Goal: Task Accomplishment & Management: Use online tool/utility

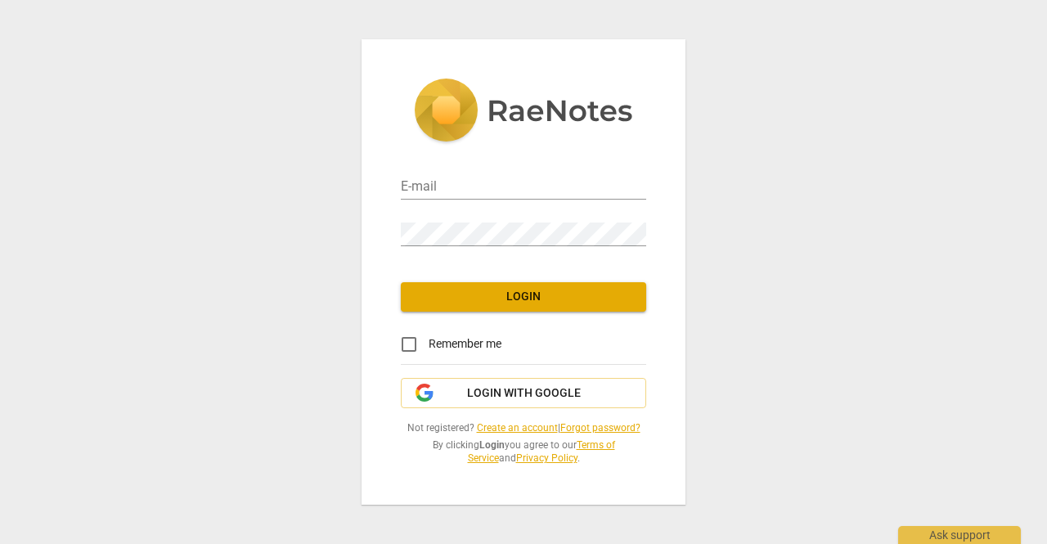
type input "[EMAIL_ADDRESS][DOMAIN_NAME]"
click at [537, 299] on span "Login" at bounding box center [523, 297] width 219 height 16
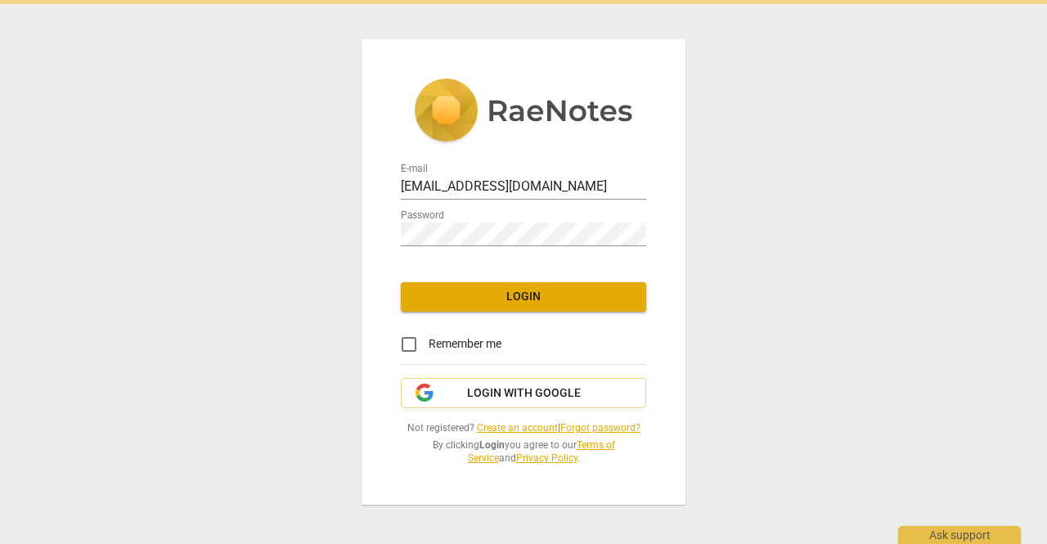
click at [563, 295] on span "Login" at bounding box center [523, 297] width 219 height 16
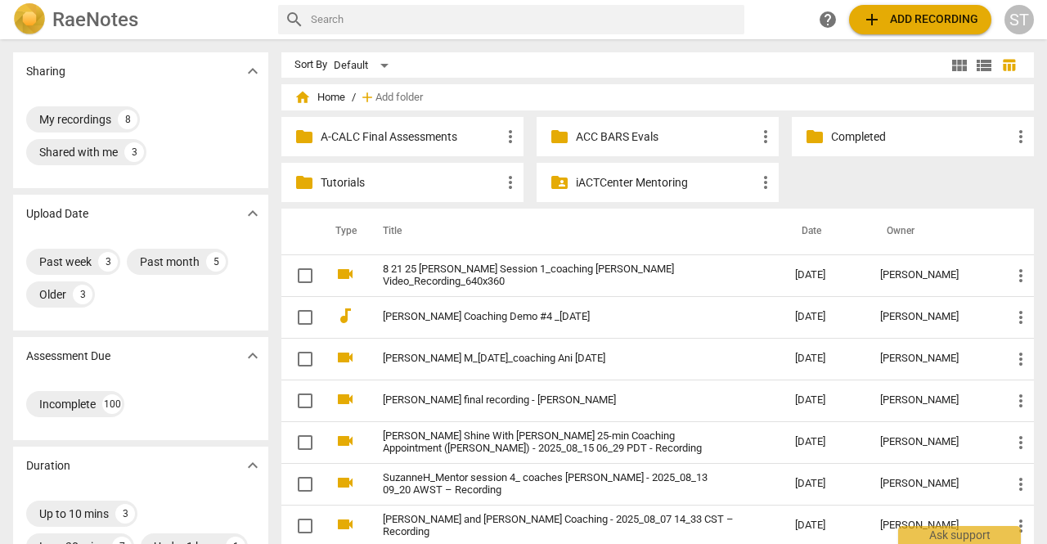
click at [891, 19] on span "add Add recording" at bounding box center [920, 20] width 116 height 20
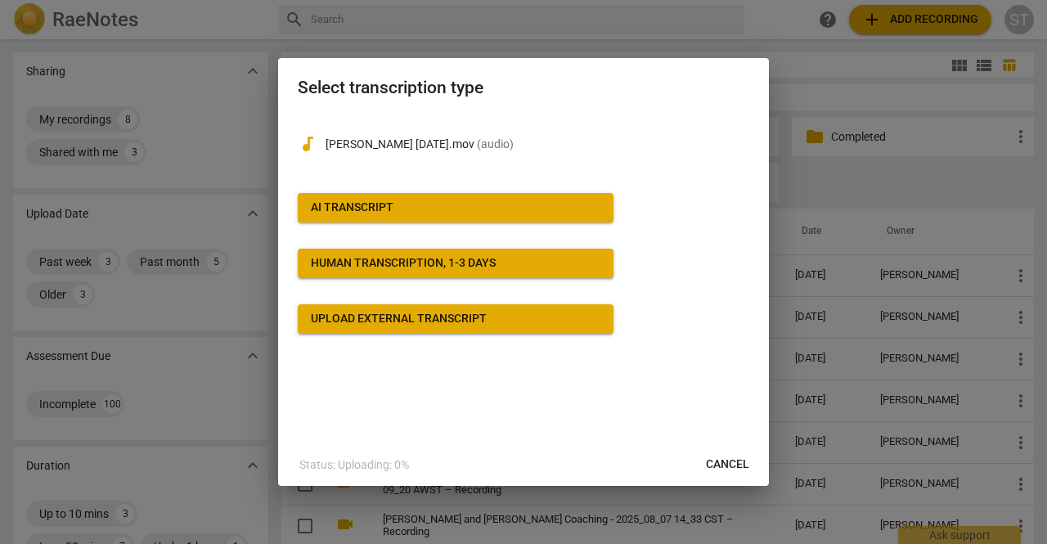
click at [416, 213] on span "AI Transcript" at bounding box center [456, 208] width 290 height 16
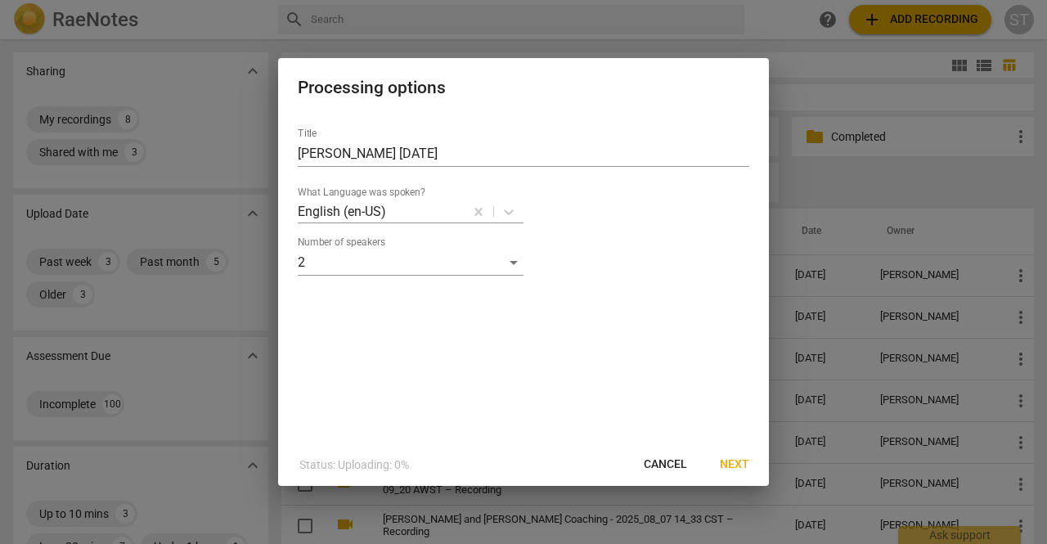
click at [721, 464] on span "Next" at bounding box center [734, 464] width 29 height 16
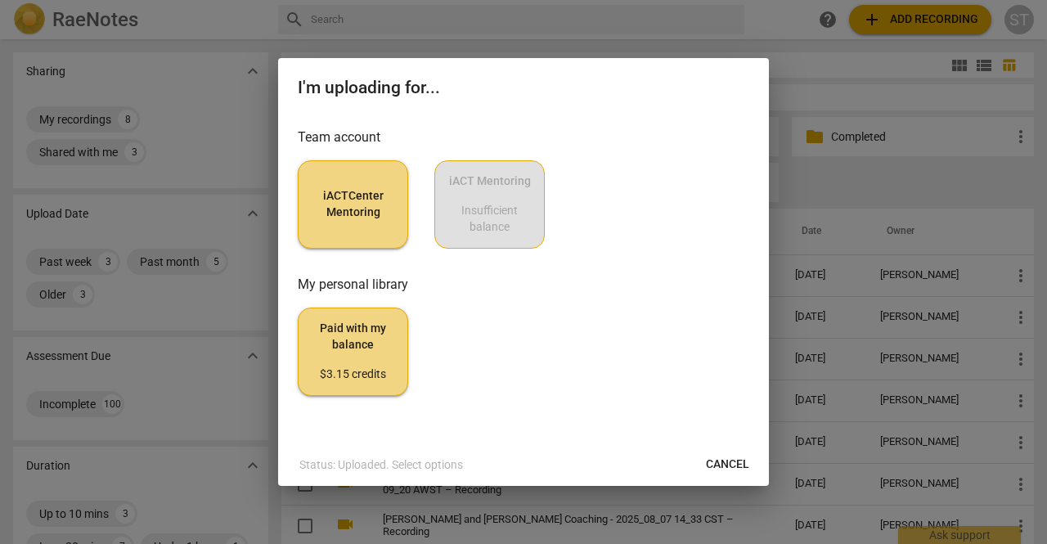
click at [381, 209] on span "iACTCenter Mentoring" at bounding box center [353, 204] width 83 height 32
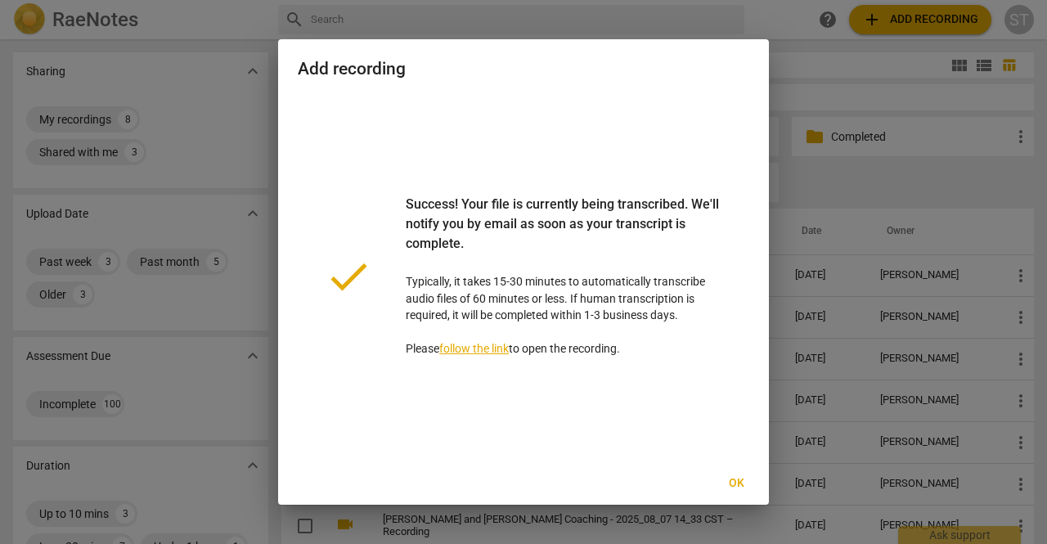
click at [744, 487] on span "Ok" at bounding box center [736, 483] width 26 height 16
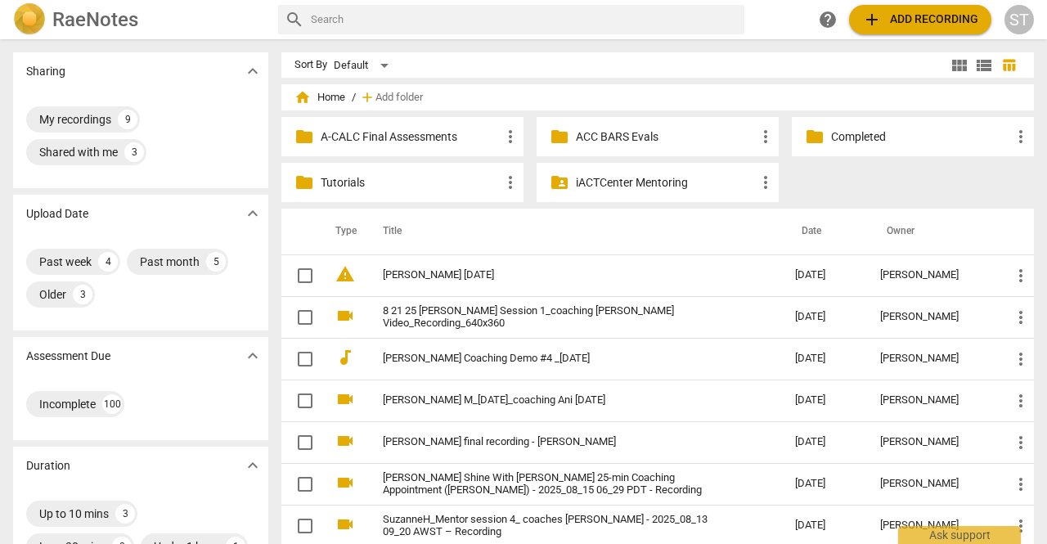
click at [919, 9] on button "add Add recording" at bounding box center [920, 19] width 142 height 29
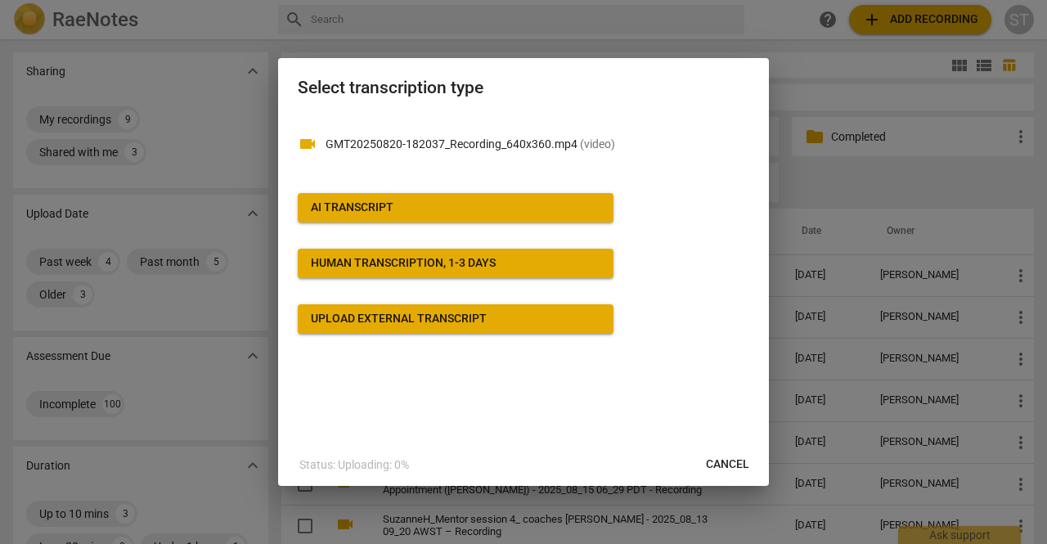
click at [427, 218] on button "AI Transcript" at bounding box center [456, 207] width 316 height 29
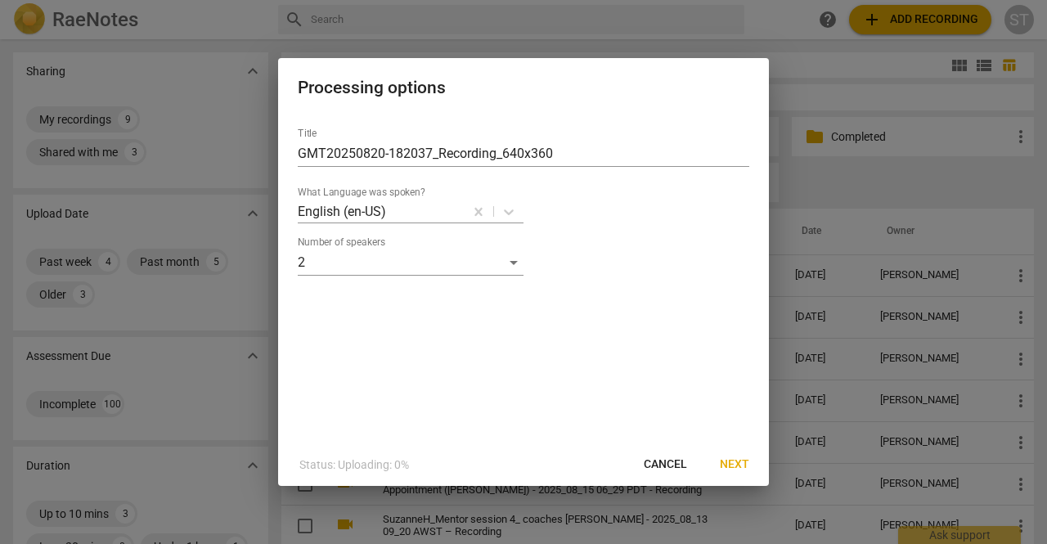
click at [733, 461] on span "Next" at bounding box center [734, 464] width 29 height 16
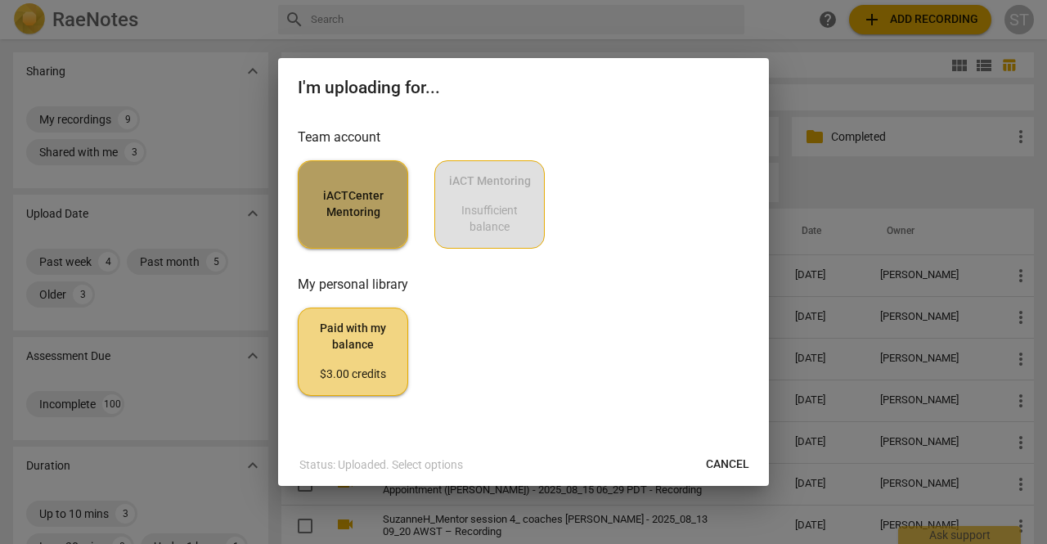
click at [374, 200] on span "iACTCenter Mentoring" at bounding box center [353, 204] width 83 height 32
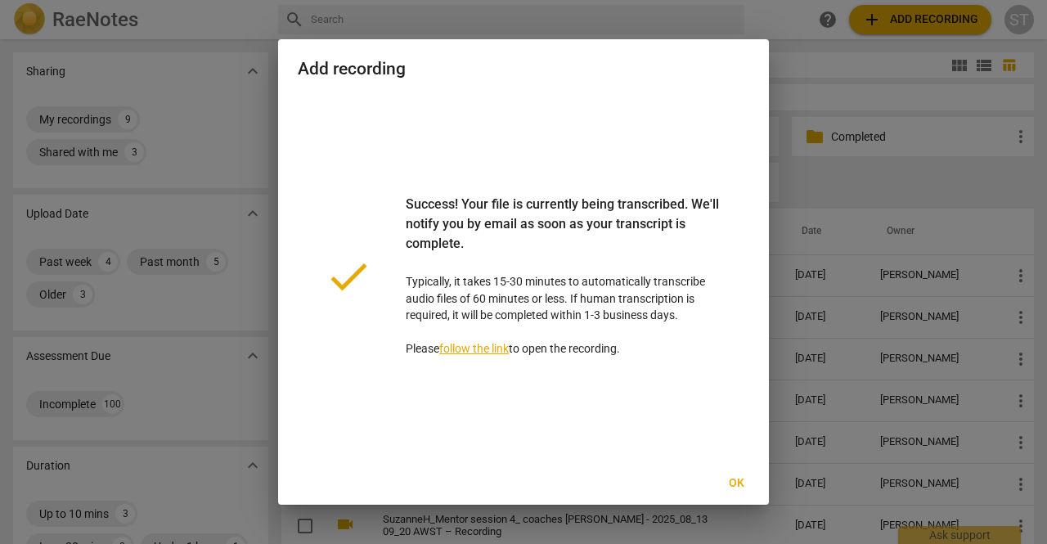
click at [730, 480] on span "Ok" at bounding box center [736, 483] width 26 height 16
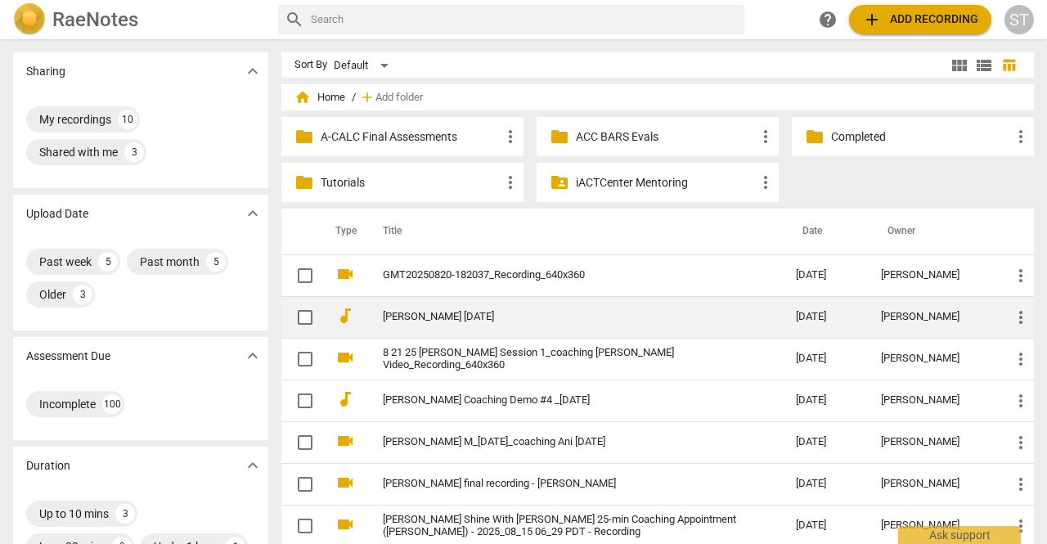
click at [481, 318] on link "[PERSON_NAME] [DATE]" at bounding box center [560, 317] width 354 height 12
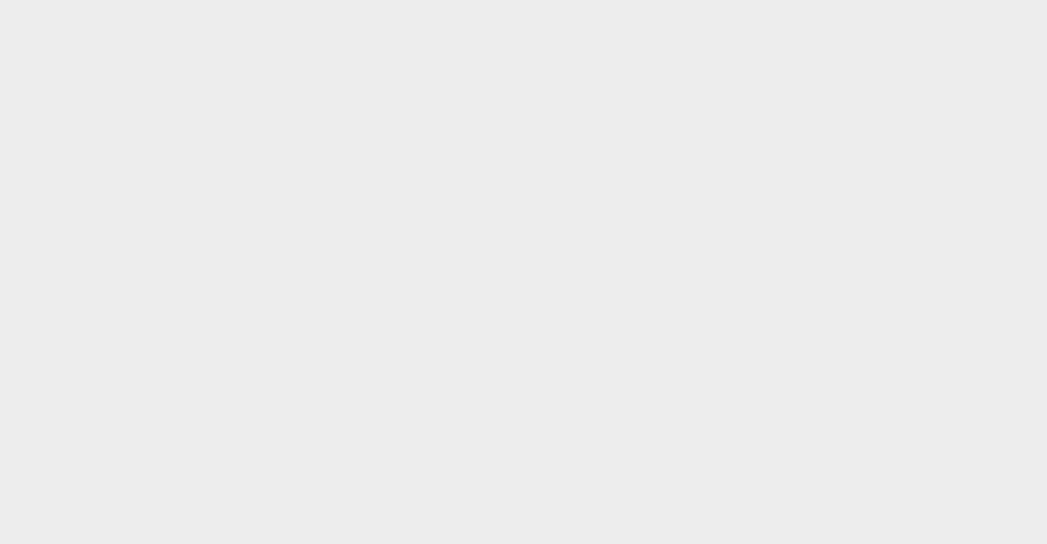
click at [636, 0] on html at bounding box center [523, 0] width 1047 height 0
click at [456, 0] on html at bounding box center [523, 0] width 1047 height 0
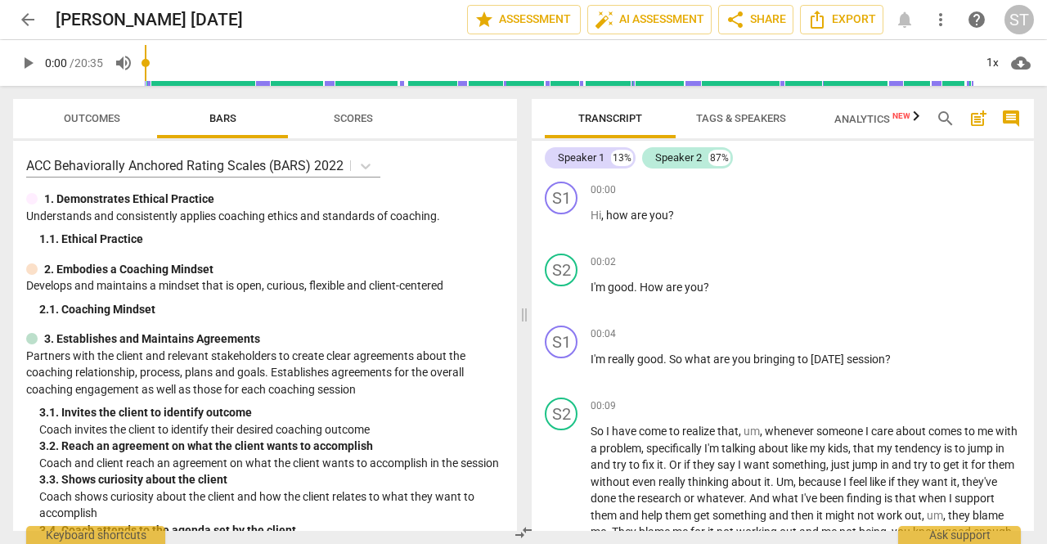
click at [765, 117] on span "Tags & Speakers" at bounding box center [741, 118] width 90 height 12
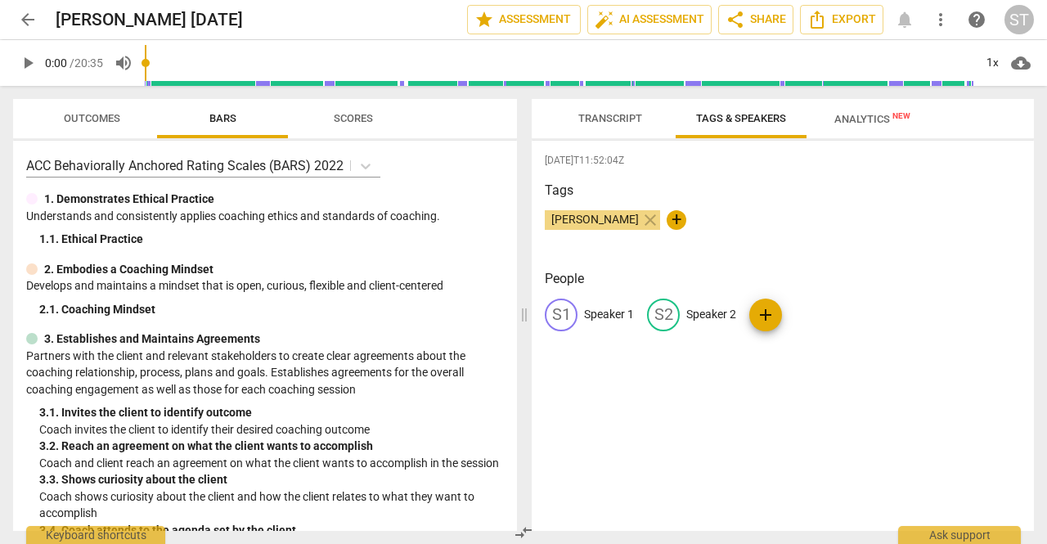
click at [613, 312] on p "Speaker 1" at bounding box center [609, 314] width 50 height 17
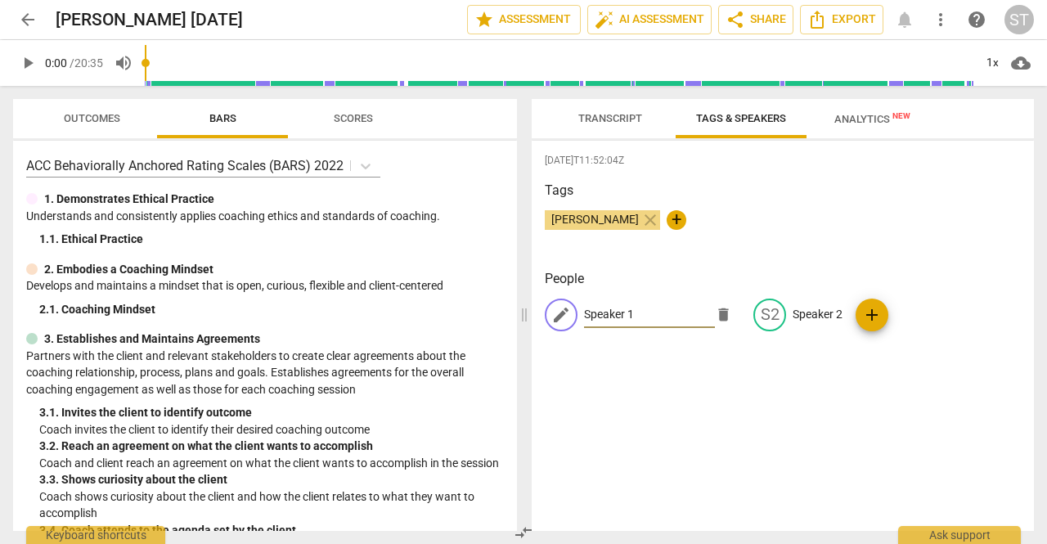
click at [613, 312] on input "Speaker 1" at bounding box center [649, 315] width 131 height 26
type input "1"
type input "Lili"
click at [802, 308] on p "Speaker 2" at bounding box center [818, 314] width 50 height 17
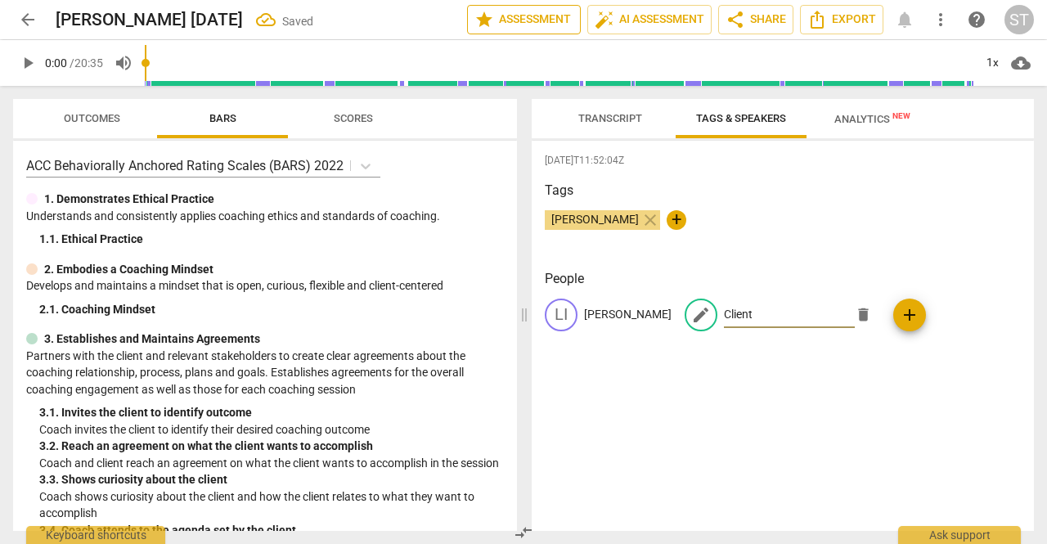
type input "Client"
click at [608, 120] on span "Transcript" at bounding box center [610, 118] width 64 height 12
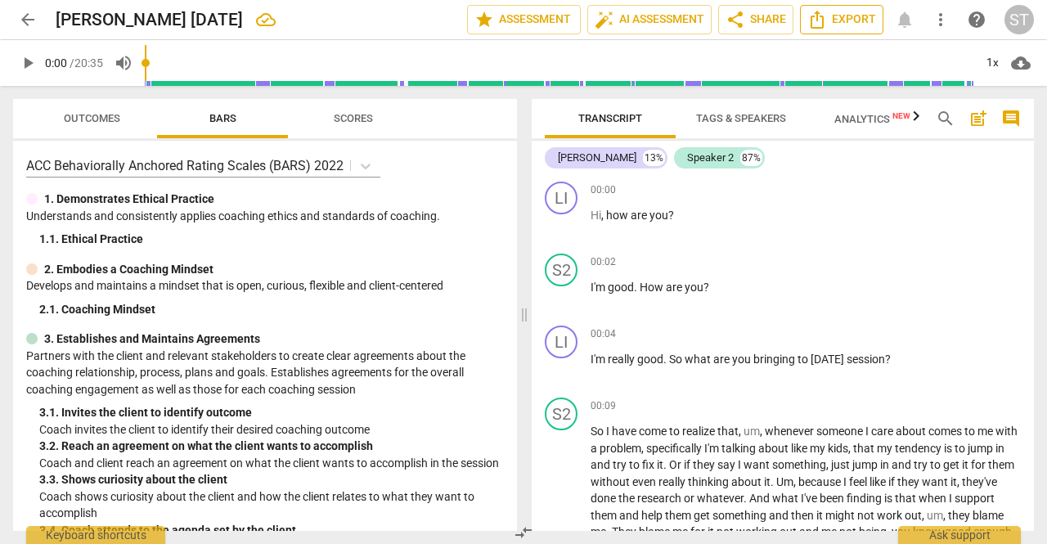
click at [843, 17] on span "Export" at bounding box center [841, 20] width 69 height 20
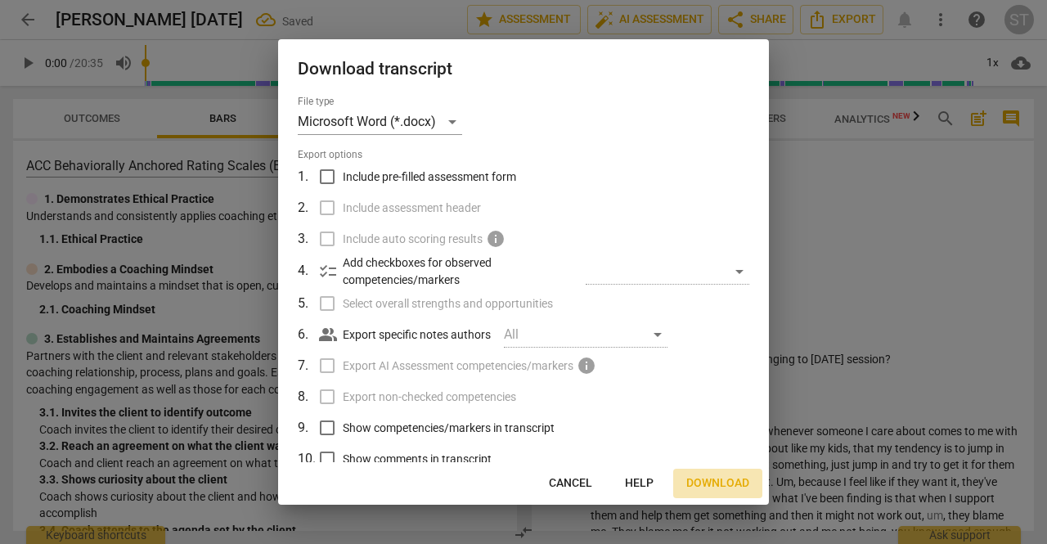
click at [708, 479] on span "Download" at bounding box center [717, 483] width 63 height 16
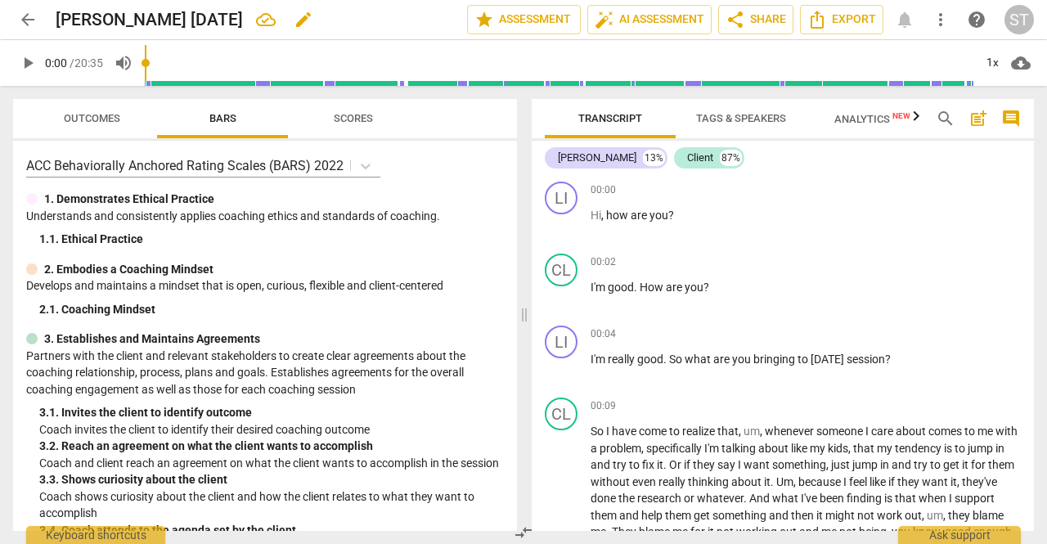
click at [294, 22] on span "edit" at bounding box center [304, 20] width 20 height 20
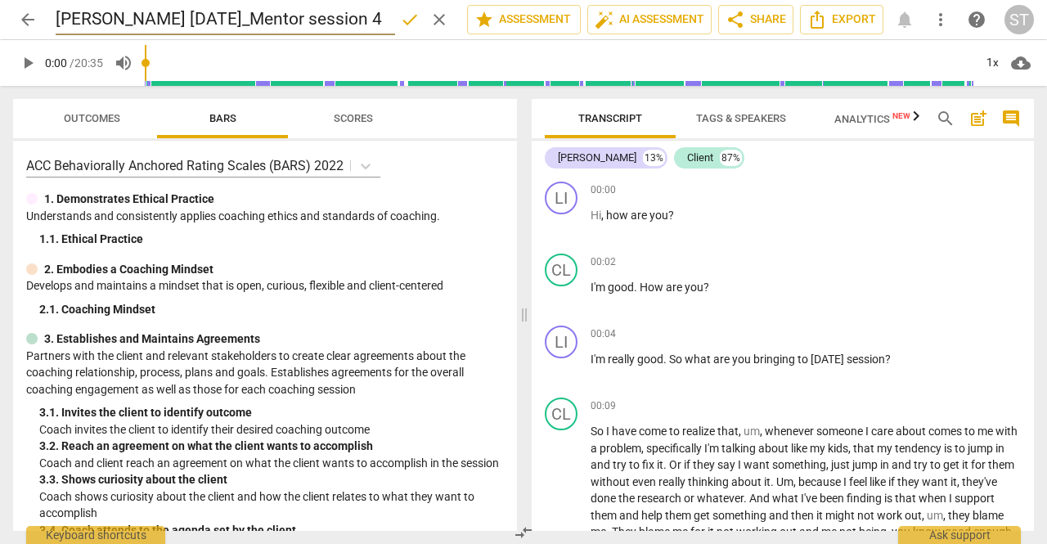
type input "Lili Rosenthal Aug 27_Mentor session 4"
click at [415, 19] on span "done" at bounding box center [410, 20] width 20 height 20
click at [32, 19] on span "arrow_back" at bounding box center [28, 20] width 20 height 20
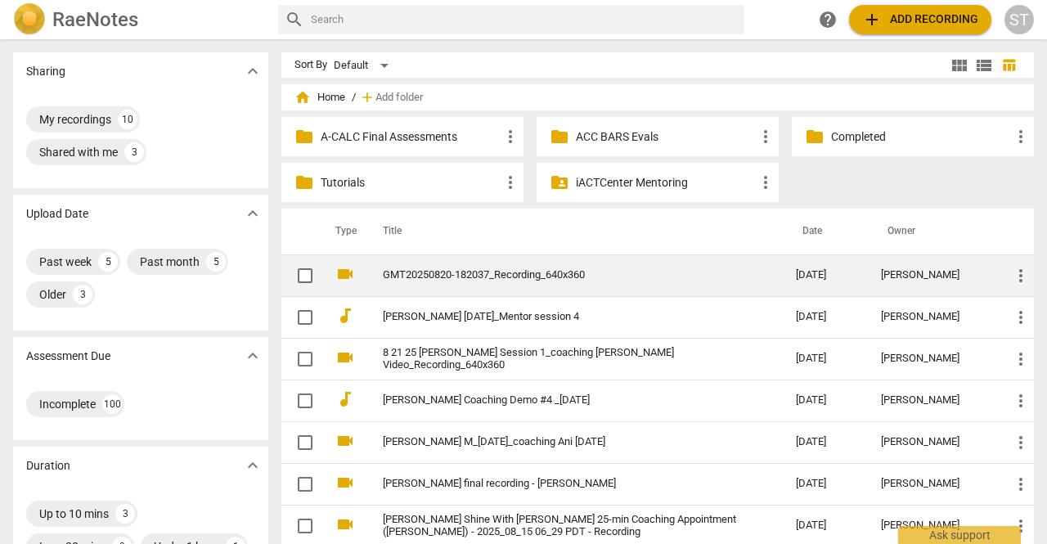
click at [482, 282] on td "GMT20250820-182037_Recording_640x360" at bounding box center [573, 275] width 420 height 42
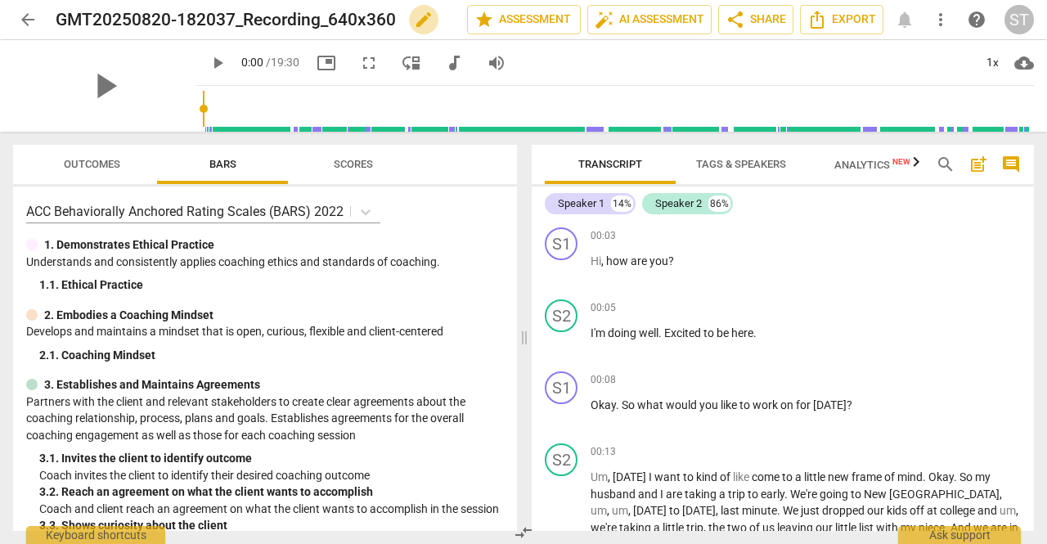
click at [417, 23] on span "edit" at bounding box center [424, 20] width 20 height 20
click at [56, 16] on input "GMT20250820-182037_Recording_640x360" at bounding box center [225, 19] width 339 height 31
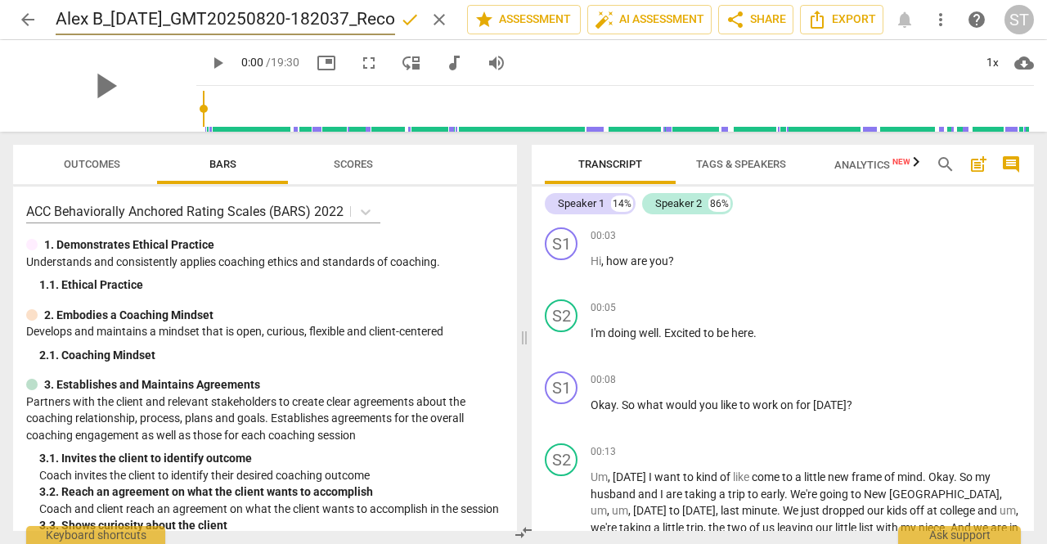
type input "Alex B_8.26.25_GMT20250820-182037_Recording_640x360"
click at [407, 18] on span "done" at bounding box center [410, 20] width 20 height 20
click at [748, 156] on span "Tags & Speakers" at bounding box center [740, 165] width 129 height 22
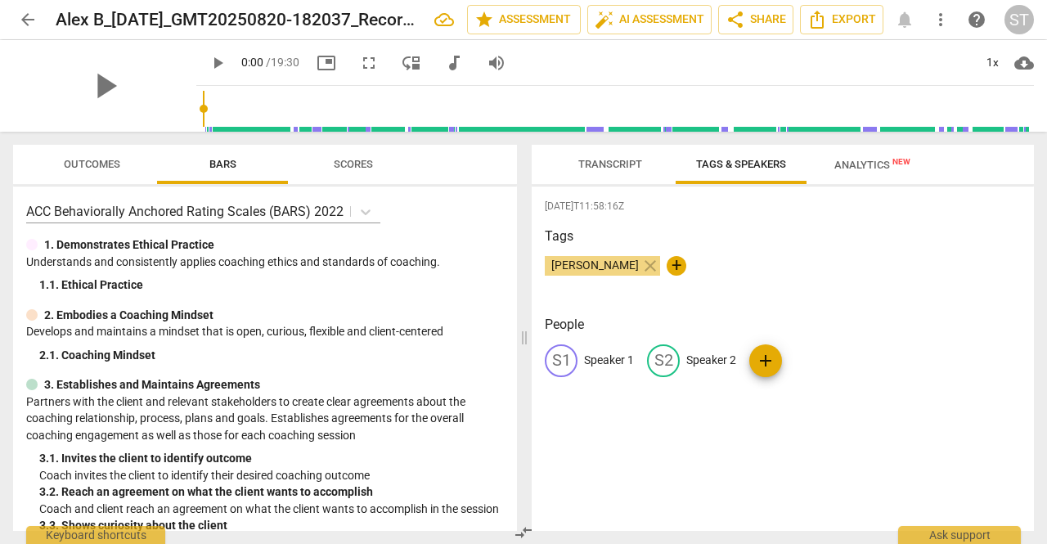
click at [594, 359] on p "Speaker 1" at bounding box center [609, 360] width 50 height 17
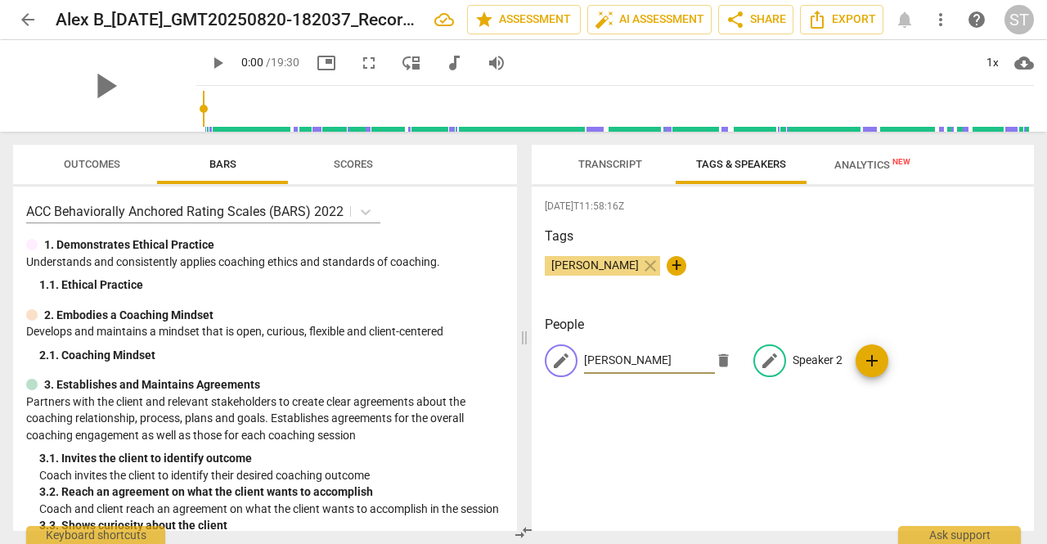
type input "Alex"
click at [793, 361] on p "Speaker 2" at bounding box center [818, 360] width 50 height 17
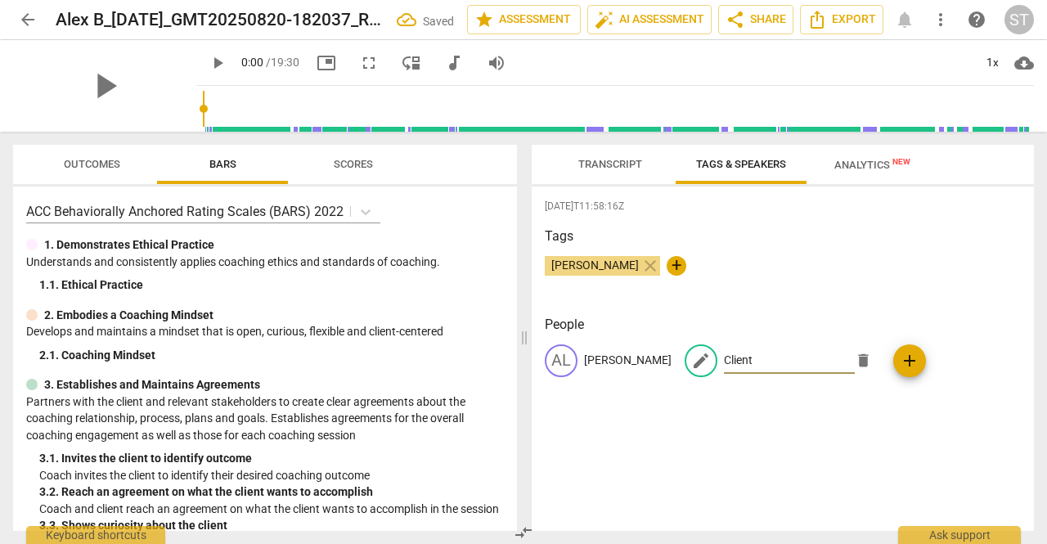
type input "Client"
click at [619, 164] on span "Transcript" at bounding box center [610, 164] width 64 height 12
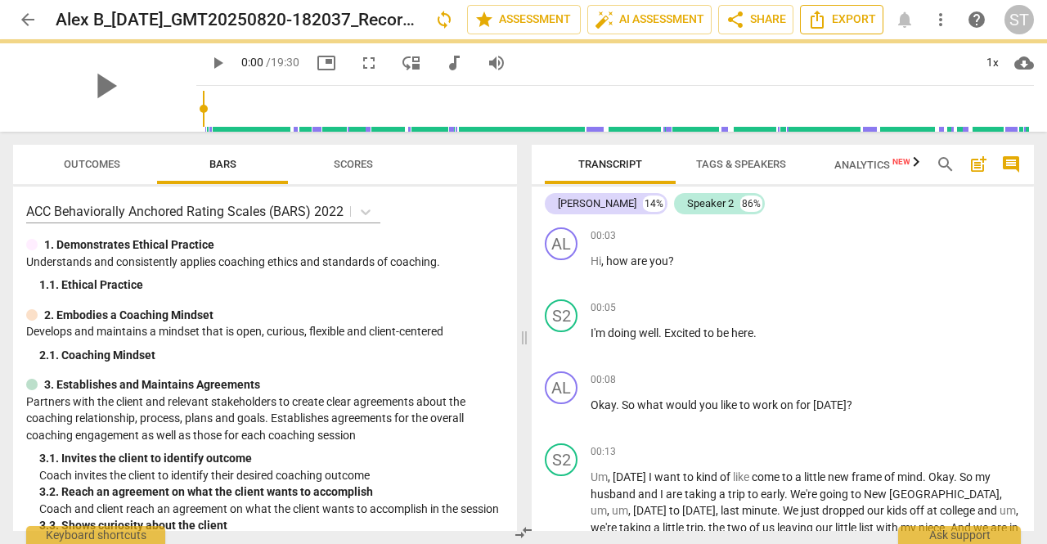
click at [863, 22] on span "Export" at bounding box center [841, 20] width 69 height 20
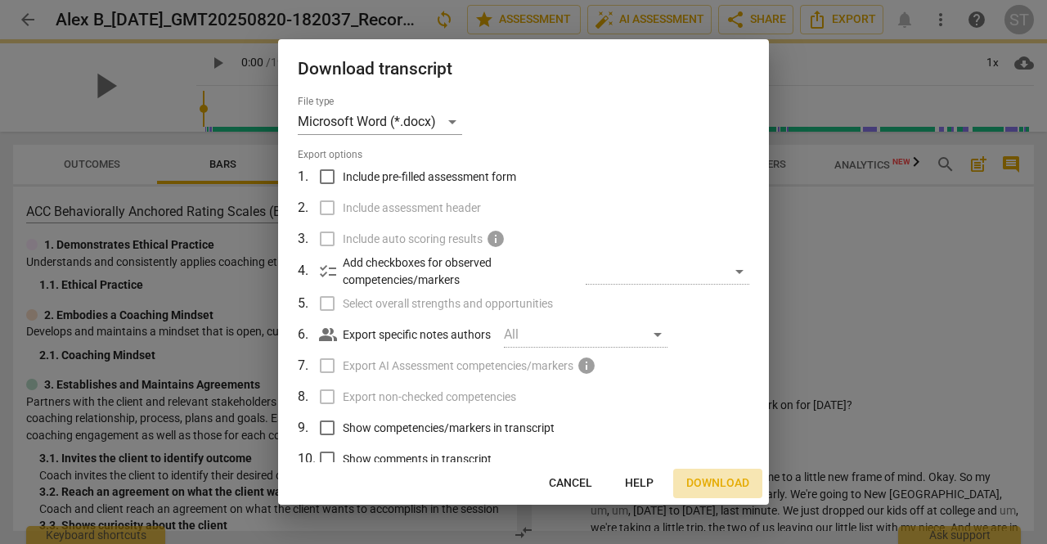
click at [727, 478] on span "Download" at bounding box center [717, 483] width 63 height 16
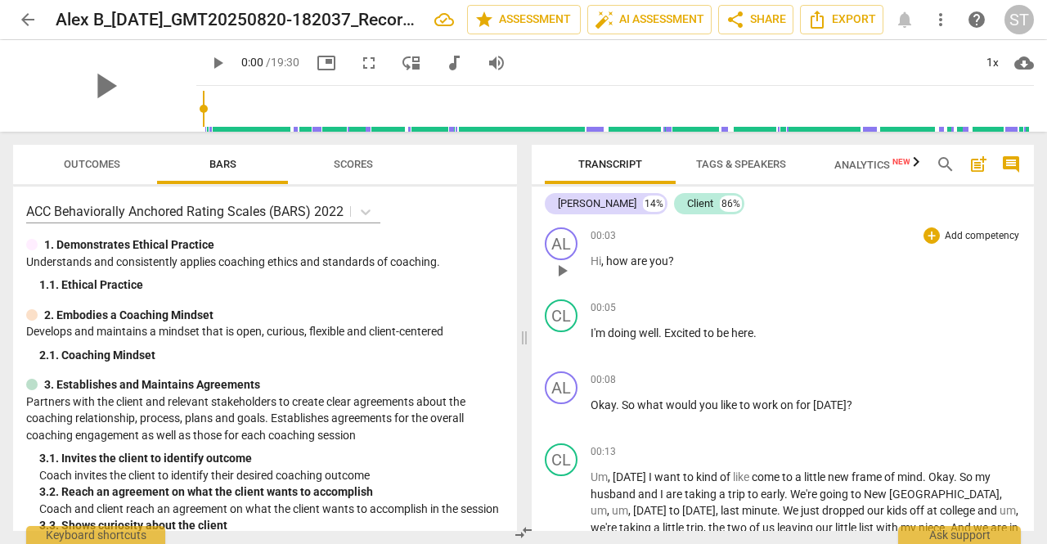
click at [1011, 254] on p "Hi , how are you ?" at bounding box center [806, 261] width 430 height 17
click at [846, 21] on span "Export" at bounding box center [841, 20] width 69 height 20
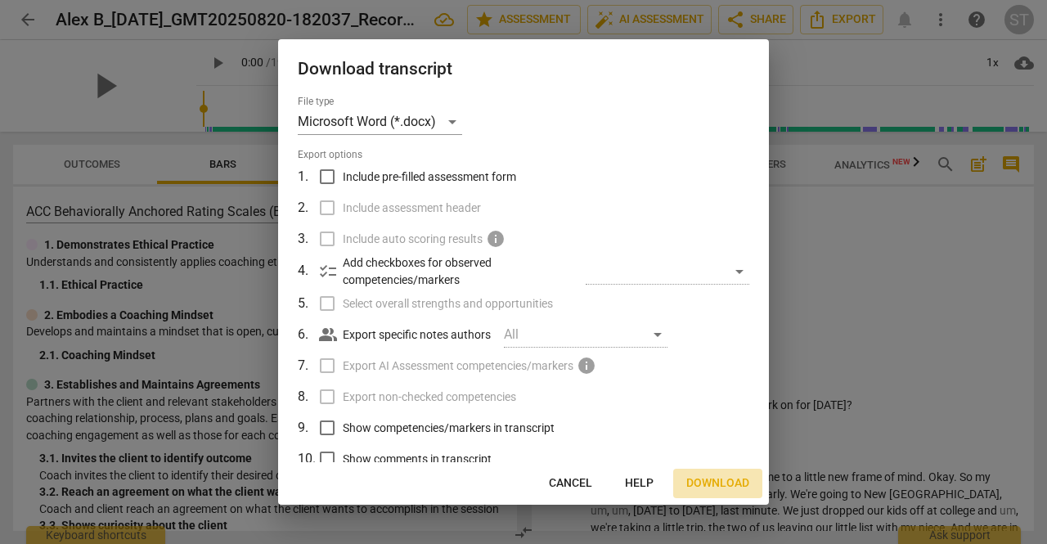
click at [732, 483] on span "Download" at bounding box center [717, 483] width 63 height 16
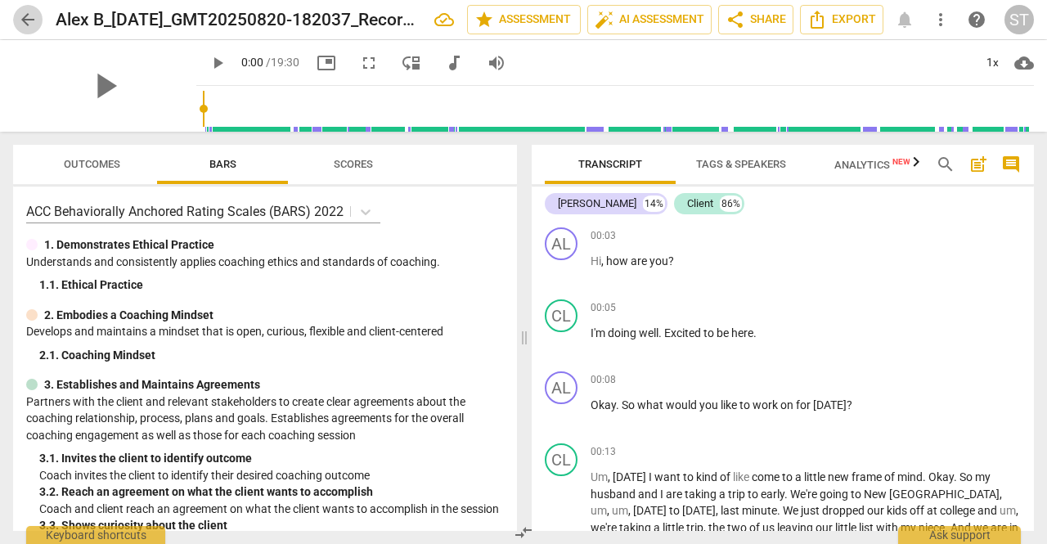
click at [38, 22] on span "arrow_back" at bounding box center [27, 20] width 29 height 20
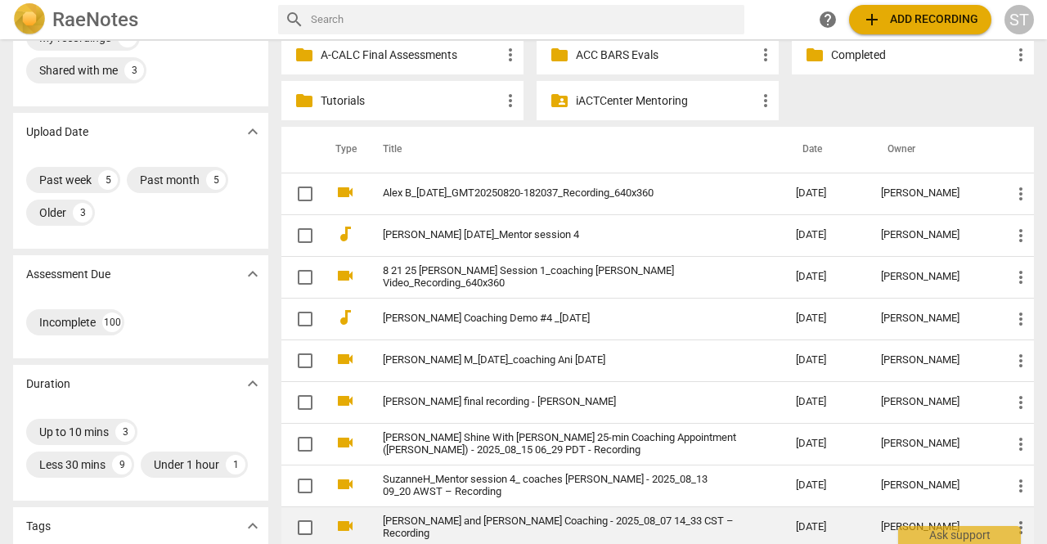
scroll to position [164, 0]
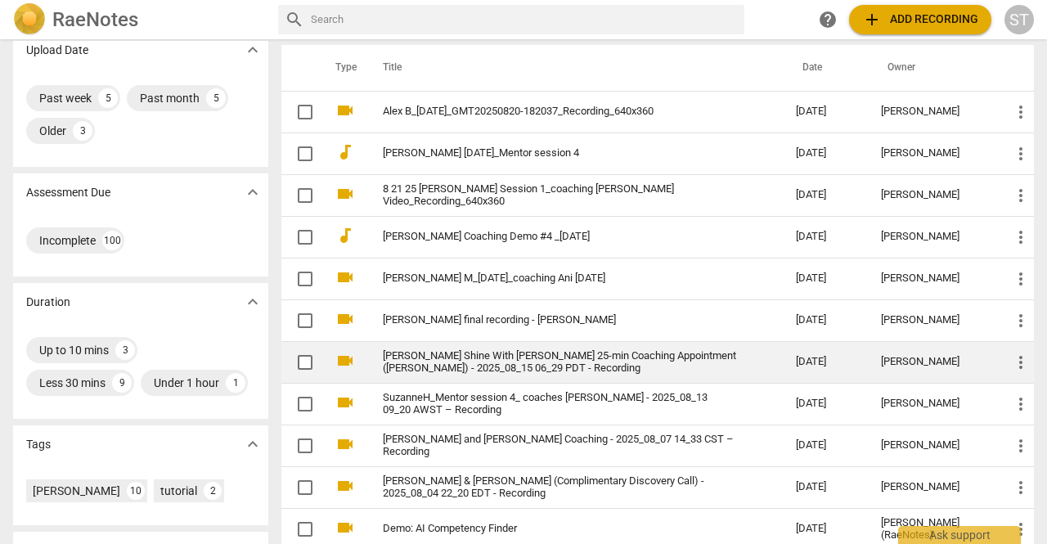
click at [470, 366] on link "[PERSON_NAME] Shine With [PERSON_NAME] 25-min Coaching Appointment ([PERSON_NAM…" at bounding box center [560, 362] width 354 height 25
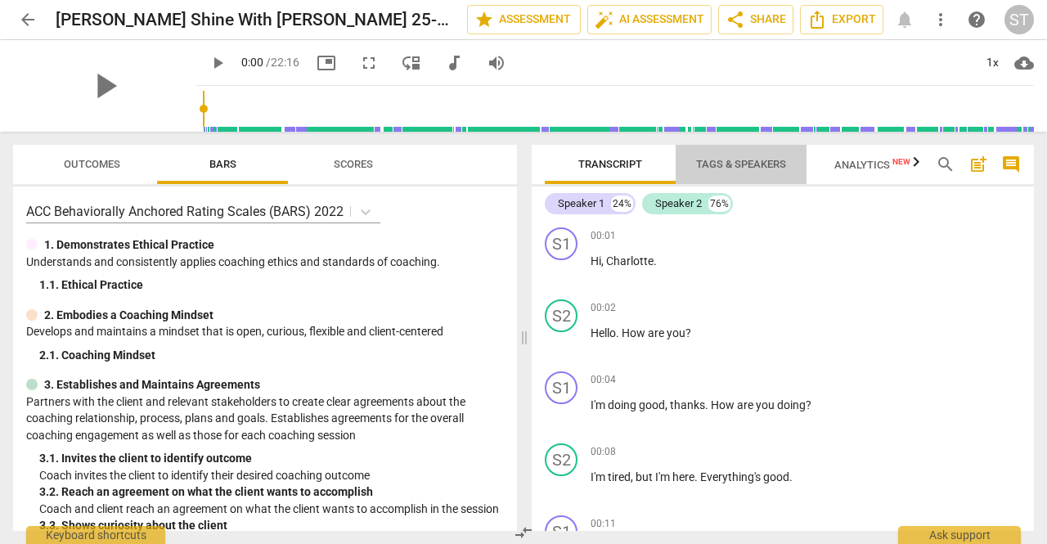
click at [739, 163] on span "Tags & Speakers" at bounding box center [741, 164] width 90 height 12
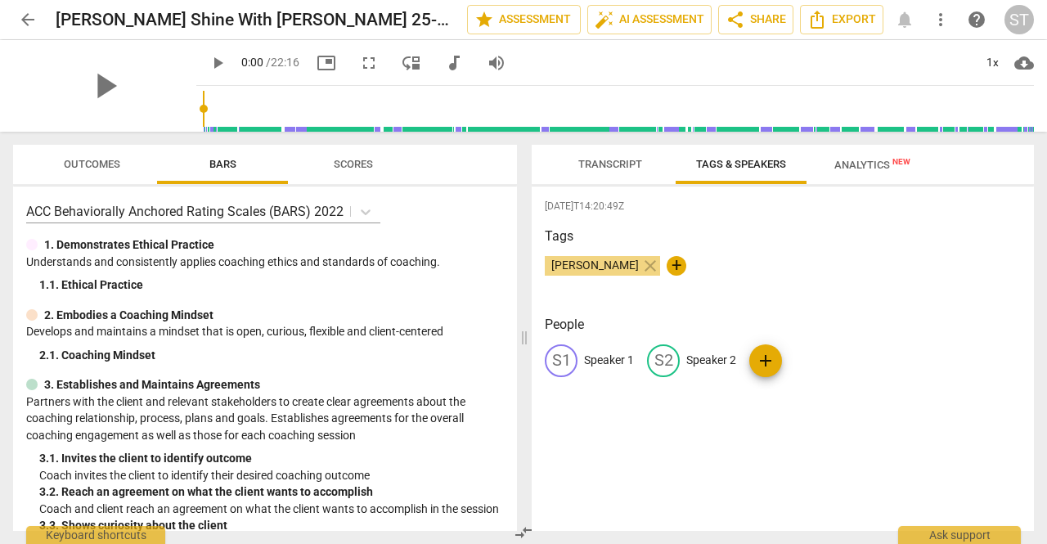
click at [598, 362] on p "Speaker 1" at bounding box center [609, 360] width 50 height 17
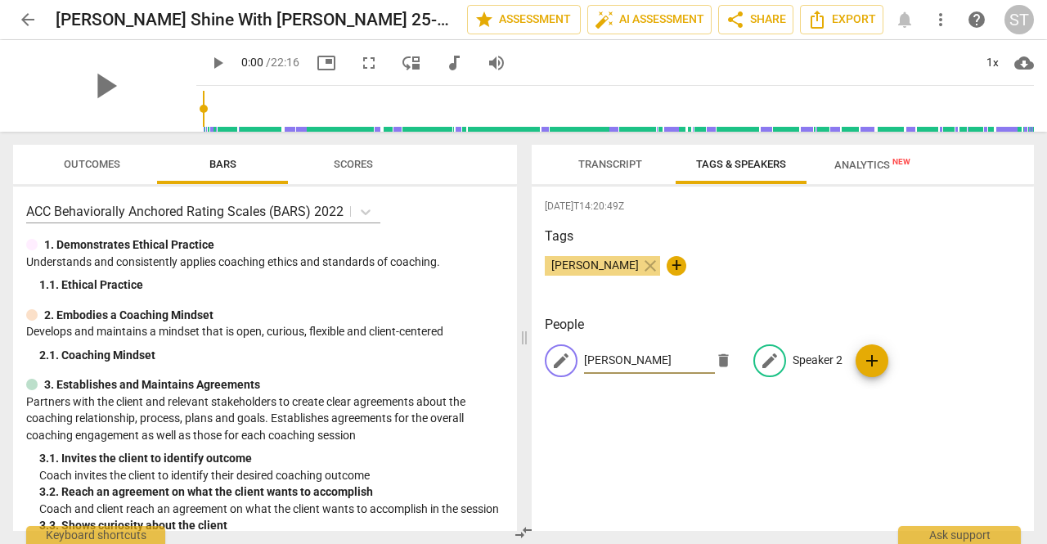
type input "Michelle"
click at [810, 361] on p "Speaker 2" at bounding box center [818, 360] width 50 height 17
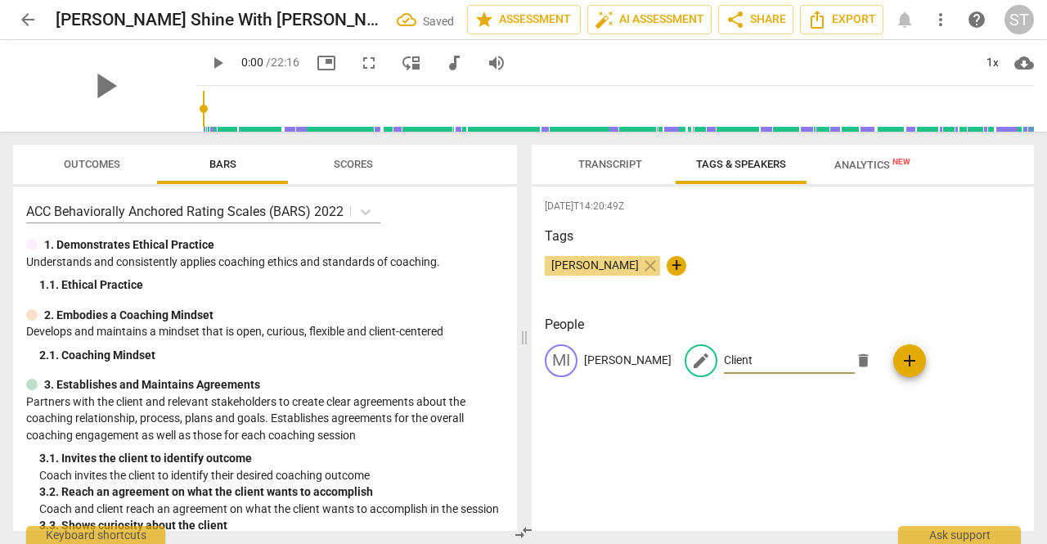
type input "Client"
click at [625, 170] on span "Transcript" at bounding box center [610, 164] width 64 height 12
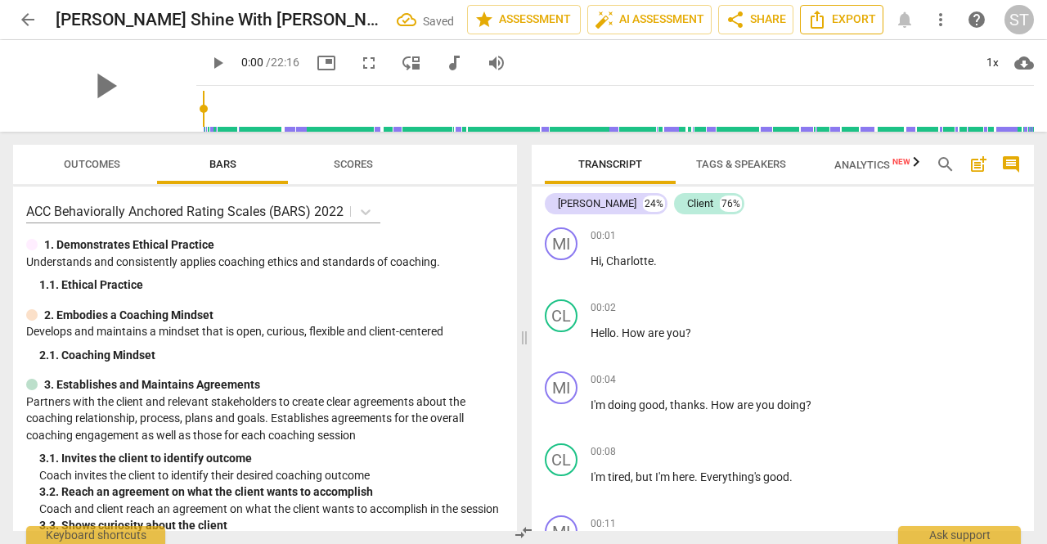
click at [858, 30] on button "Export" at bounding box center [841, 19] width 83 height 29
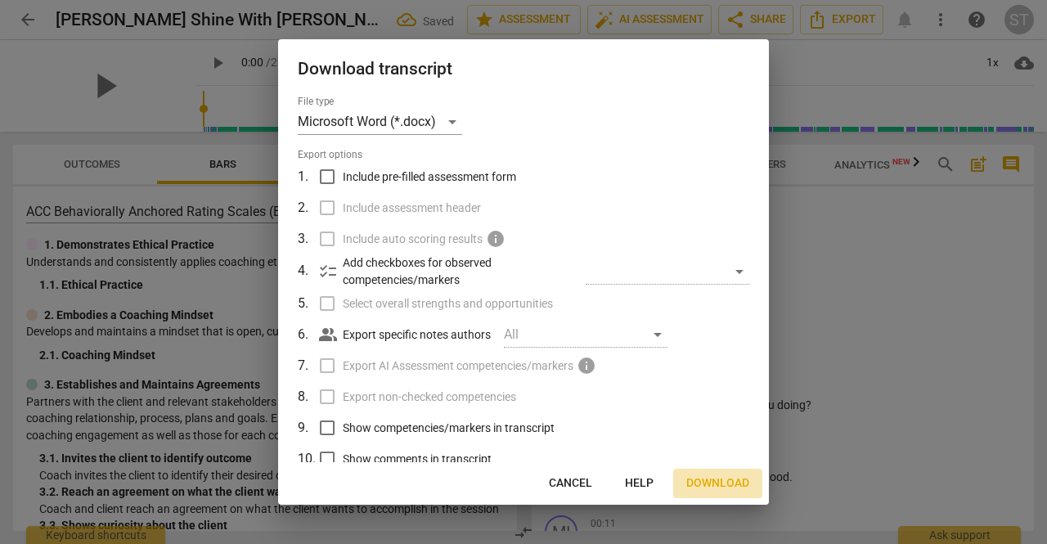
click at [732, 482] on span "Download" at bounding box center [717, 483] width 63 height 16
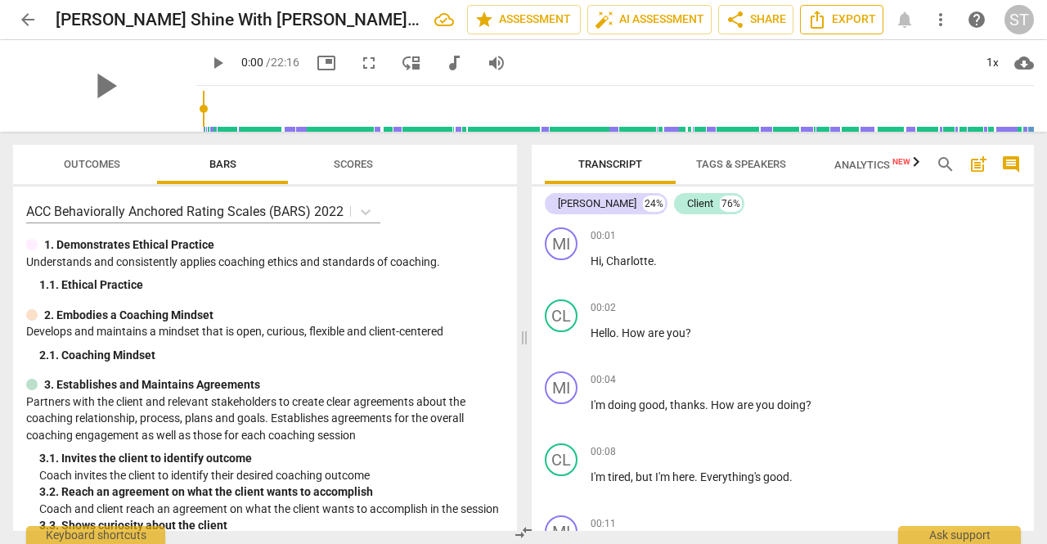
click at [838, 24] on span "Export" at bounding box center [841, 20] width 69 height 20
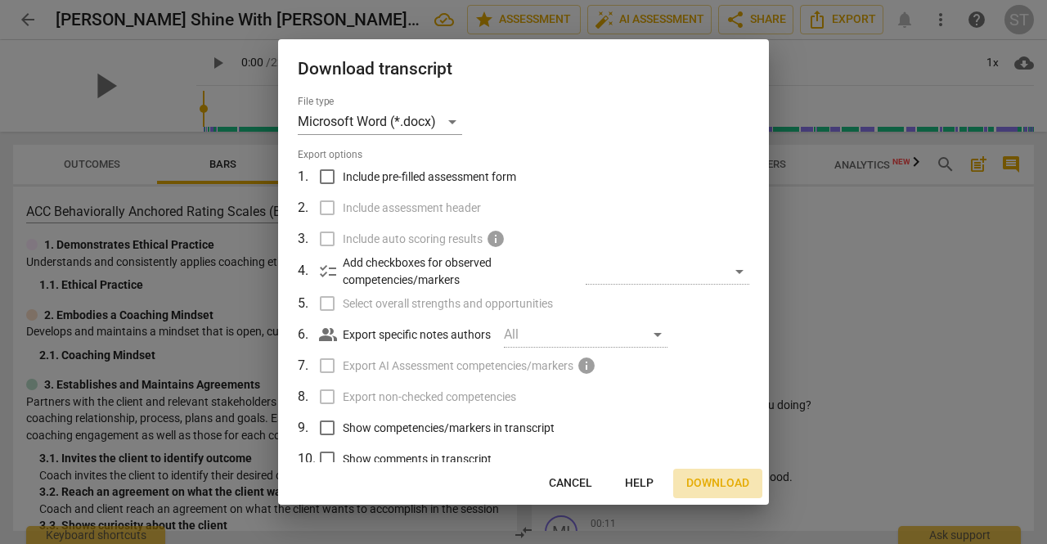
click at [697, 484] on span "Download" at bounding box center [717, 483] width 63 height 16
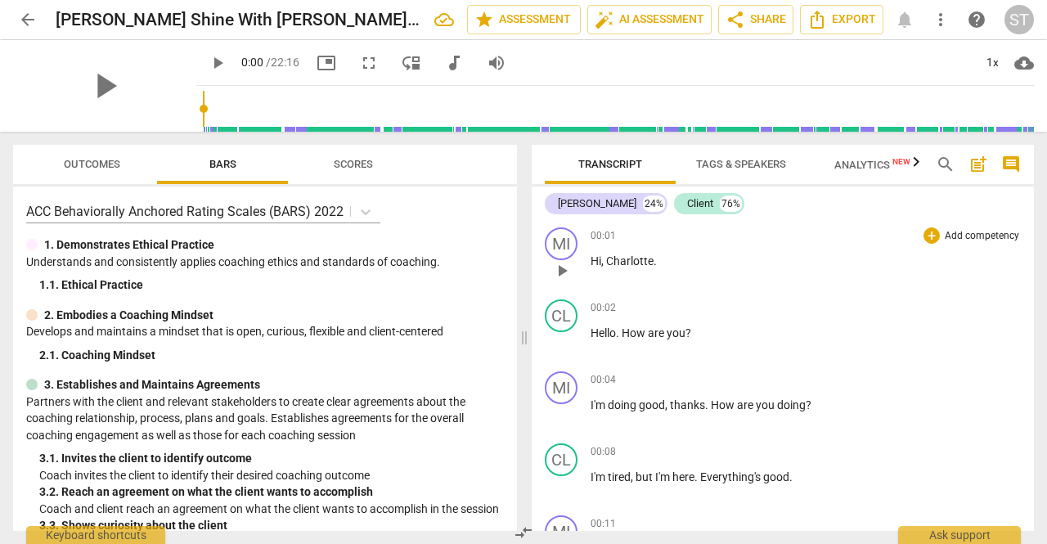
click at [978, 272] on div "00:01 + Add competency keyboard_arrow_right Hi , Charlotte ." at bounding box center [806, 256] width 430 height 59
click at [34, 20] on span "arrow_back" at bounding box center [28, 20] width 20 height 20
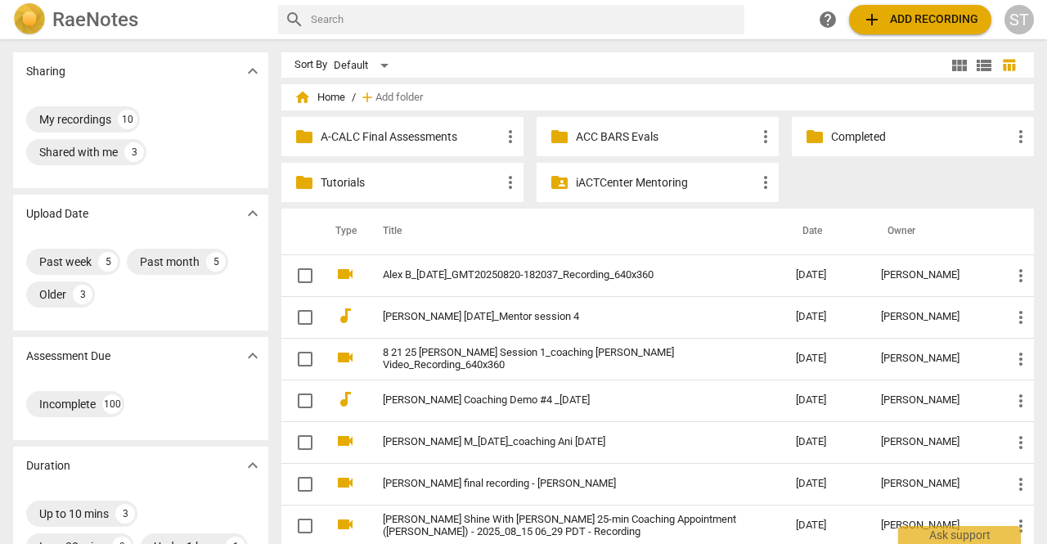
click at [1031, 16] on div "ST" at bounding box center [1018, 19] width 29 height 29
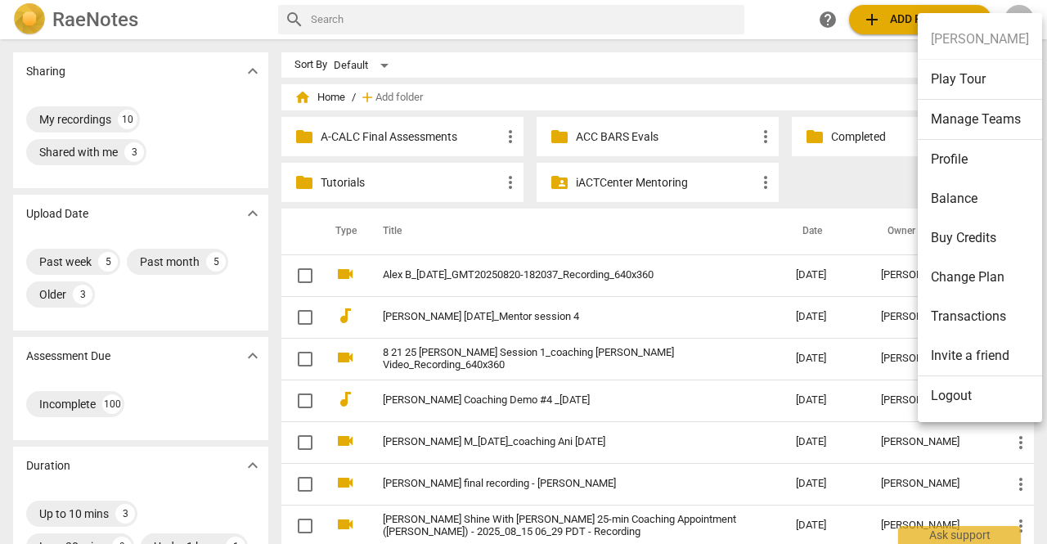
click at [956, 393] on li "Logout" at bounding box center [980, 395] width 124 height 39
